Goal: Information Seeking & Learning: Learn about a topic

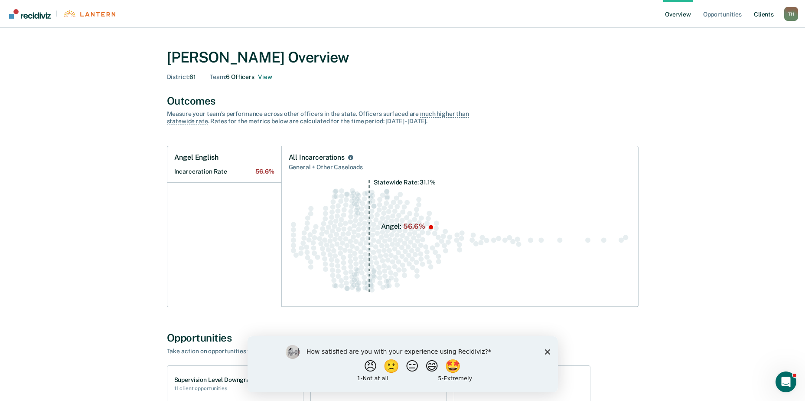
click at [761, 13] on link "Client s" at bounding box center [763, 14] width 23 height 28
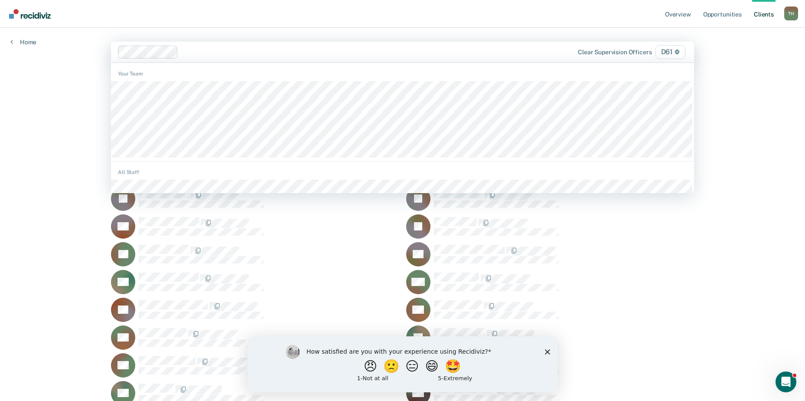
click at [634, 257] on div at bounding box center [564, 254] width 260 height 18
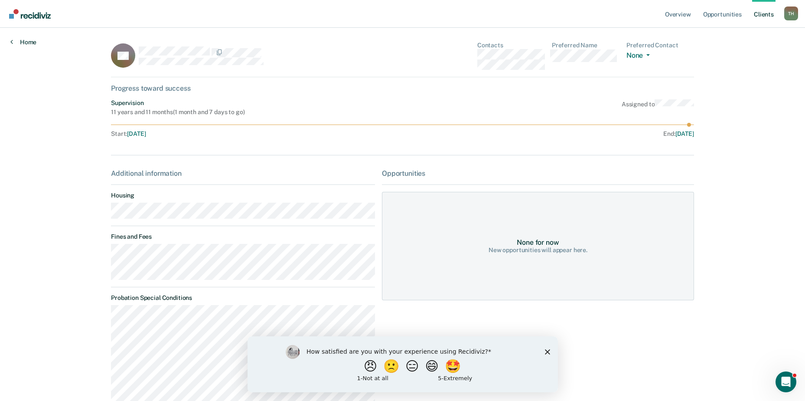
click at [20, 41] on link "Home" at bounding box center [23, 42] width 26 height 8
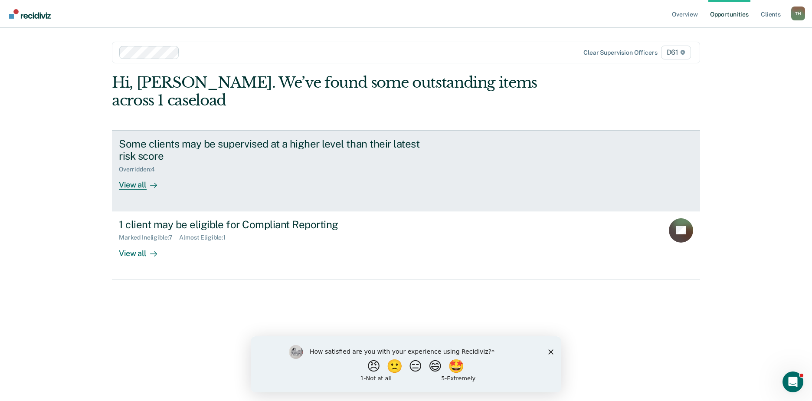
click at [131, 173] on link "Some clients may be supervised at a higher level than their latest risk score O…" at bounding box center [406, 170] width 588 height 81
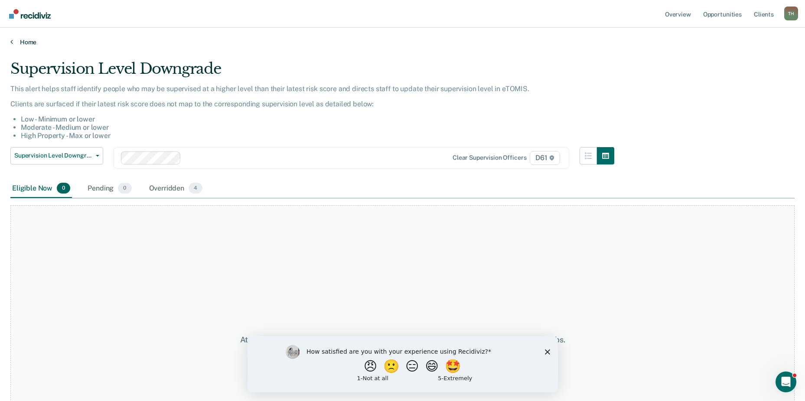
click at [20, 38] on link "Home" at bounding box center [402, 42] width 785 height 8
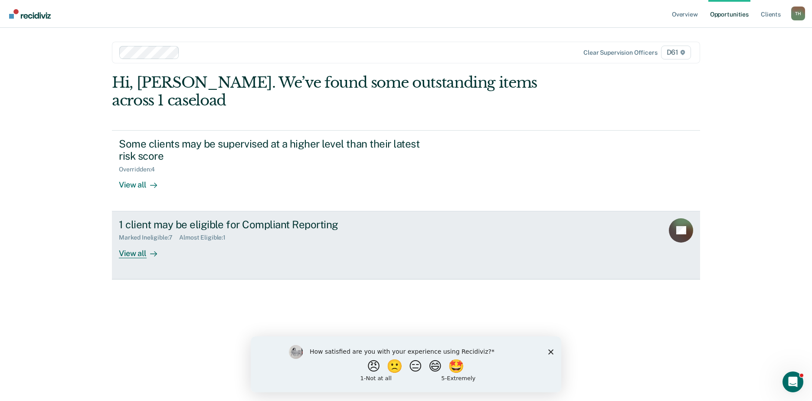
click at [130, 241] on div "View all" at bounding box center [143, 249] width 49 height 17
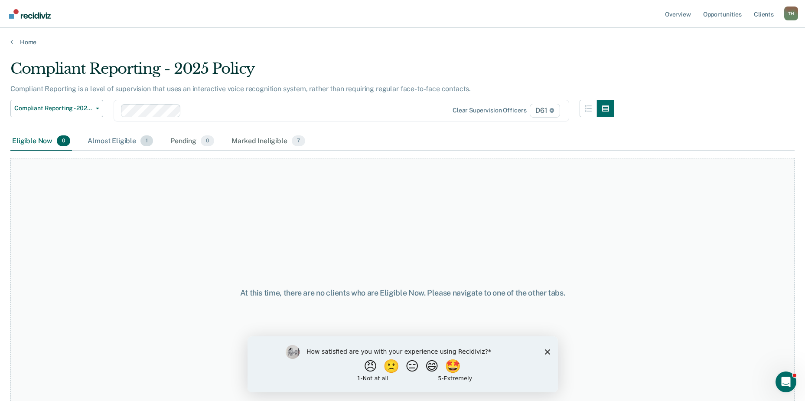
click at [114, 138] on div "Almost Eligible 1" at bounding box center [120, 141] width 69 height 19
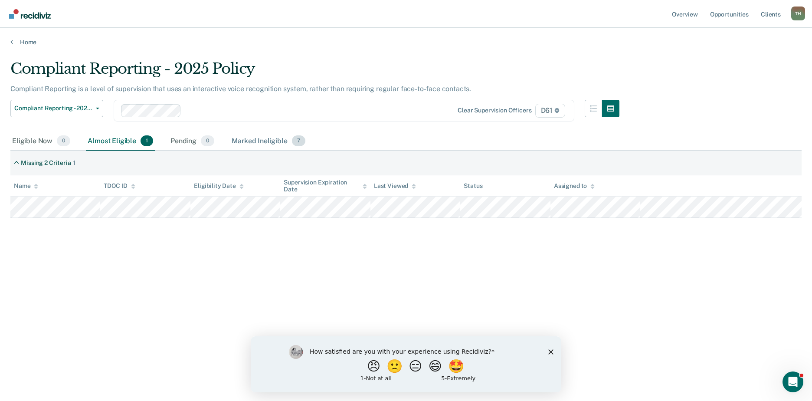
click at [257, 139] on div "Marked Ineligible 7" at bounding box center [268, 141] width 77 height 19
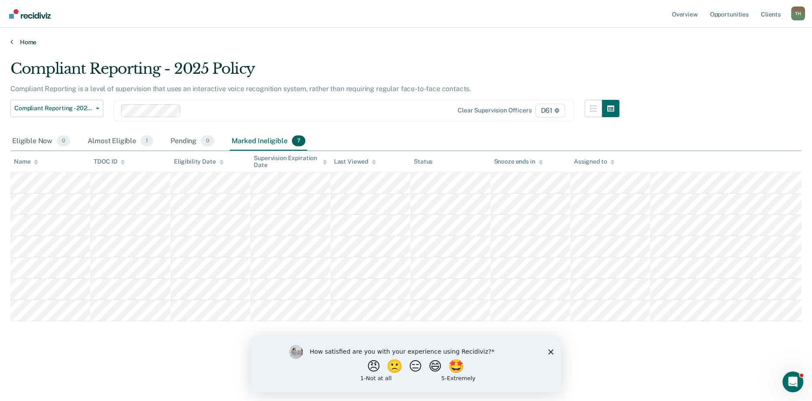
click at [11, 44] on icon at bounding box center [11, 41] width 3 height 7
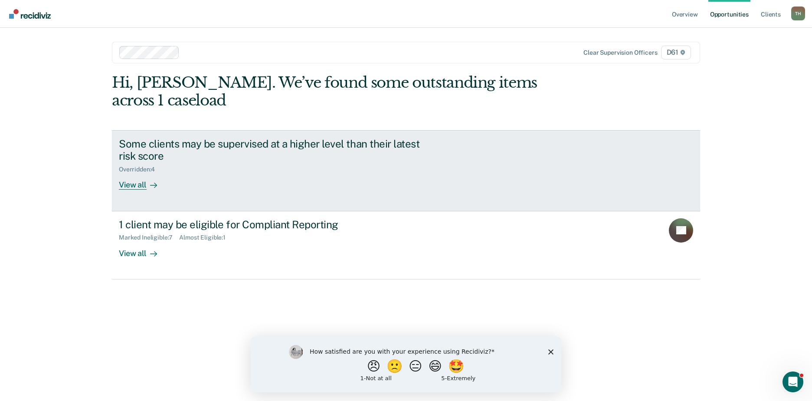
click at [133, 173] on div "View all" at bounding box center [143, 181] width 49 height 17
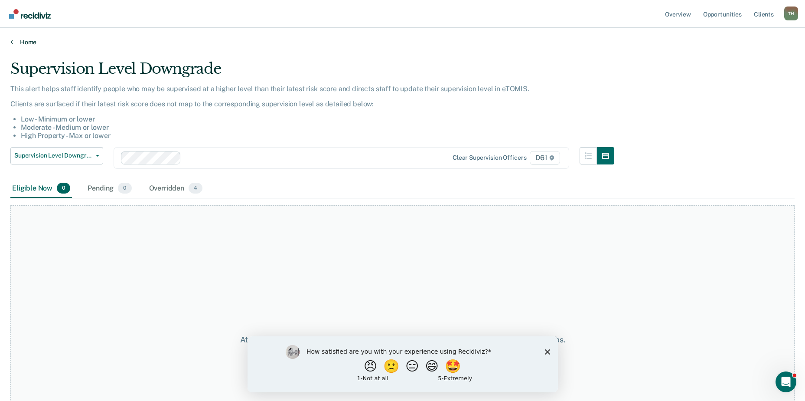
click at [19, 43] on link "Home" at bounding box center [402, 42] width 785 height 8
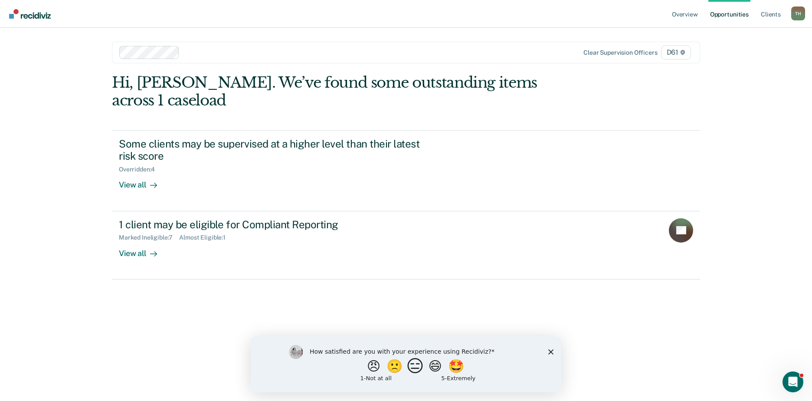
click at [412, 368] on button "😑" at bounding box center [416, 365] width 20 height 17
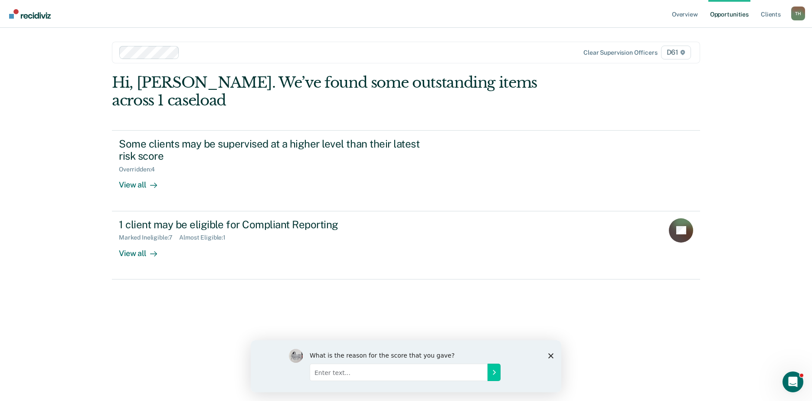
click at [551, 357] on icon "Close survey" at bounding box center [550, 355] width 5 height 5
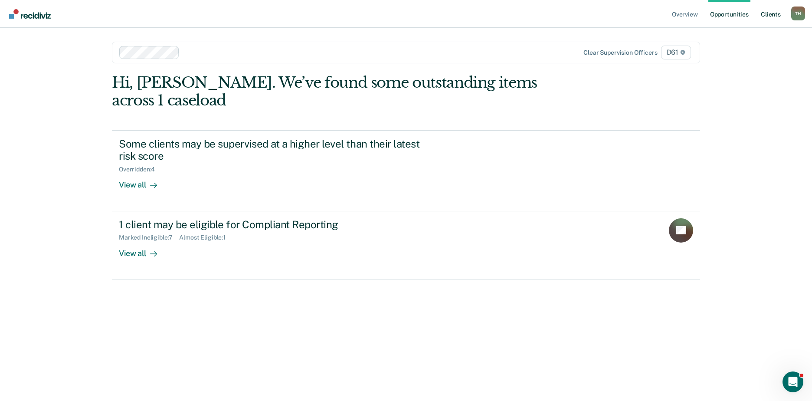
click at [777, 15] on link "Client s" at bounding box center [770, 14] width 23 height 28
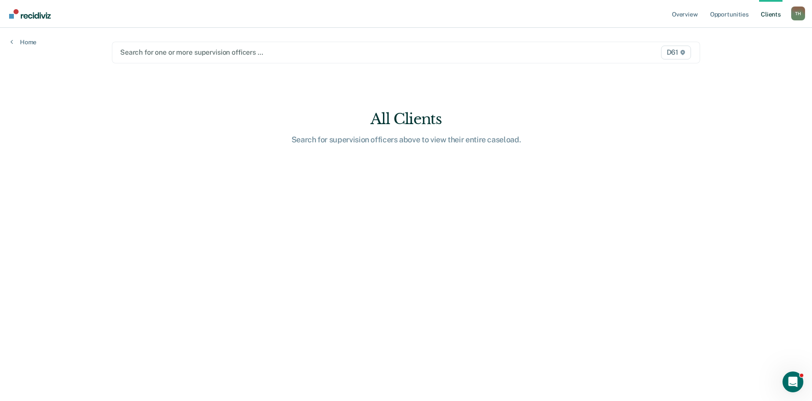
click at [257, 54] on div at bounding box center [319, 52] width 399 height 10
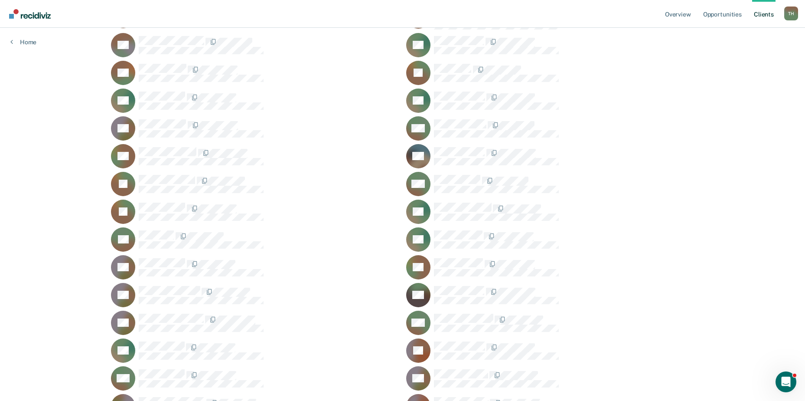
scroll to position [954, 0]
